Goal: Task Accomplishment & Management: Manage account settings

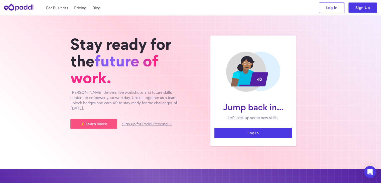
click at [238, 129] on link "Log in" at bounding box center [253, 133] width 78 height 11
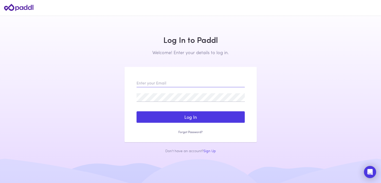
click at [201, 84] on input "email" at bounding box center [190, 83] width 108 height 9
type input "joh.hager@florianagrar.at"
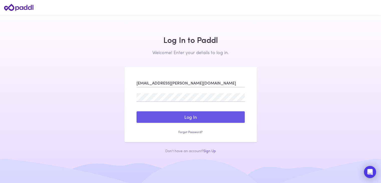
click at [181, 116] on button "Log In" at bounding box center [190, 117] width 108 height 12
